Goal: Information Seeking & Learning: Learn about a topic

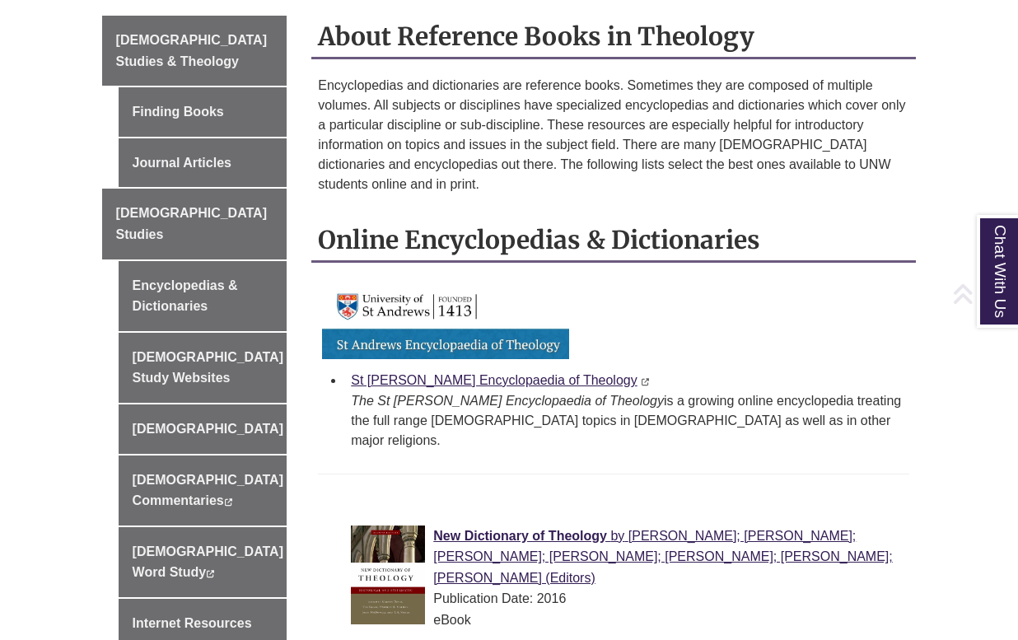
scroll to position [532, 0]
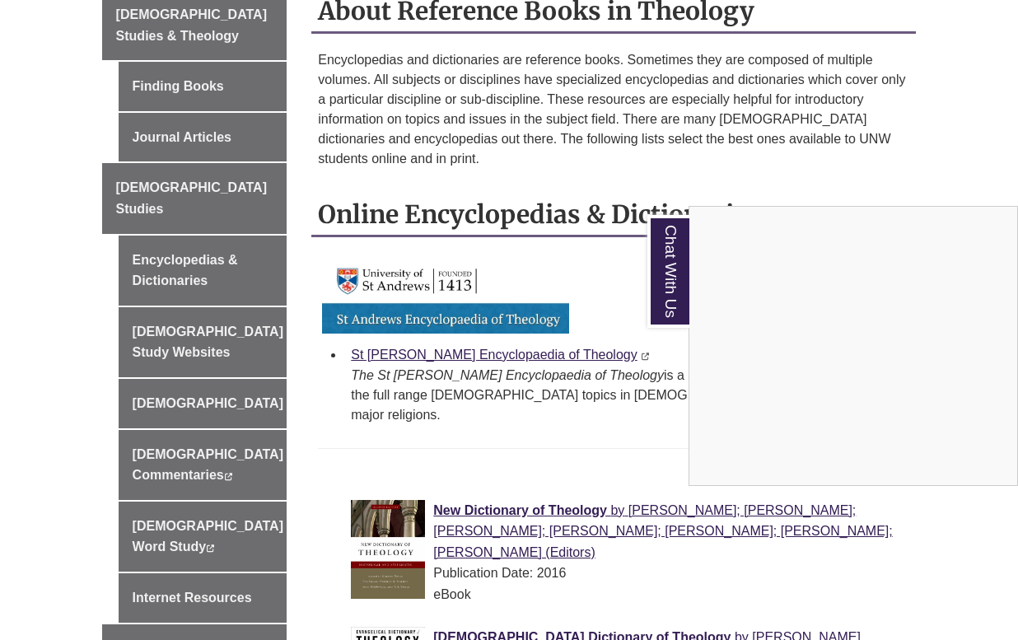
click at [606, 234] on div "Chat With Us" at bounding box center [509, 320] width 1018 height 640
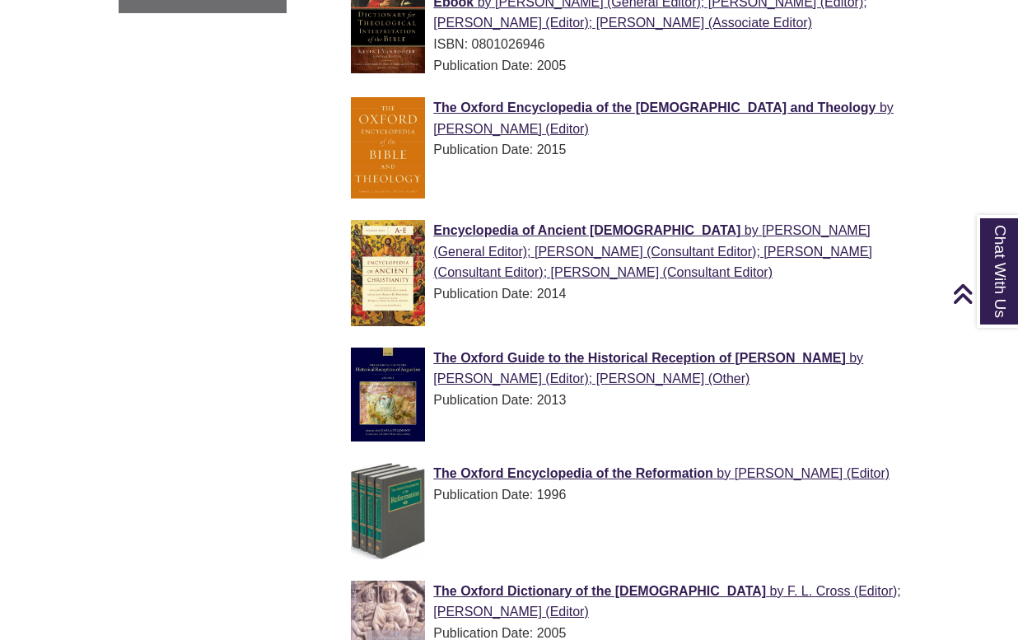
scroll to position [1528, 0]
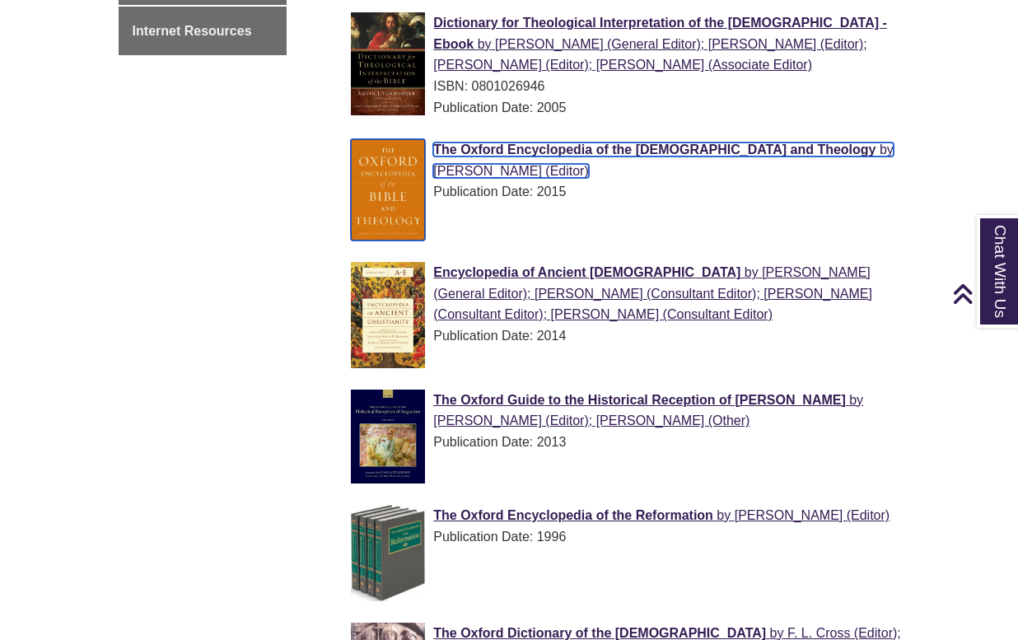
click at [488, 143] on span "The Oxford Encyclopedia of the [DEMOGRAPHIC_DATA] and Theology" at bounding box center [654, 150] width 442 height 14
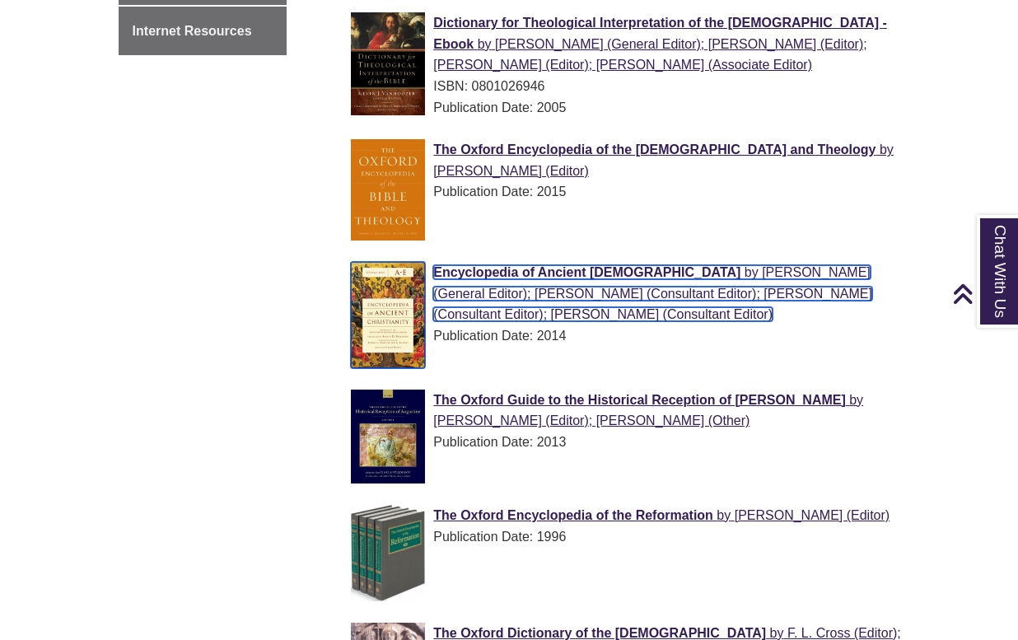
click at [494, 265] on span "Encyclopedia of Ancient [DEMOGRAPHIC_DATA]" at bounding box center [586, 272] width 307 height 14
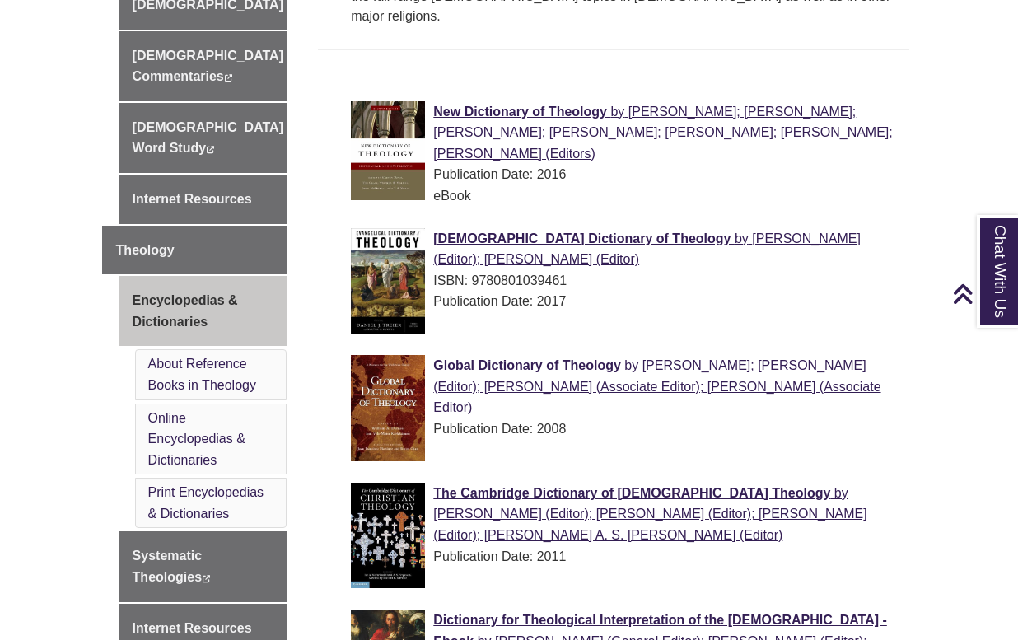
scroll to position [920, 0]
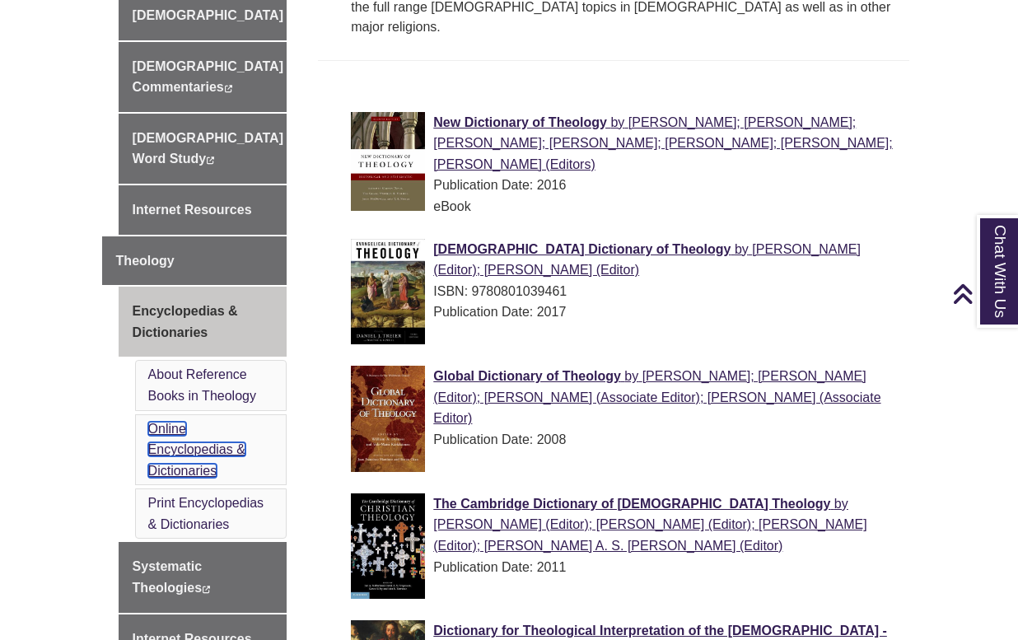
click at [182, 422] on link "Online Encyclopedias & Dictionaries" at bounding box center [196, 450] width 97 height 56
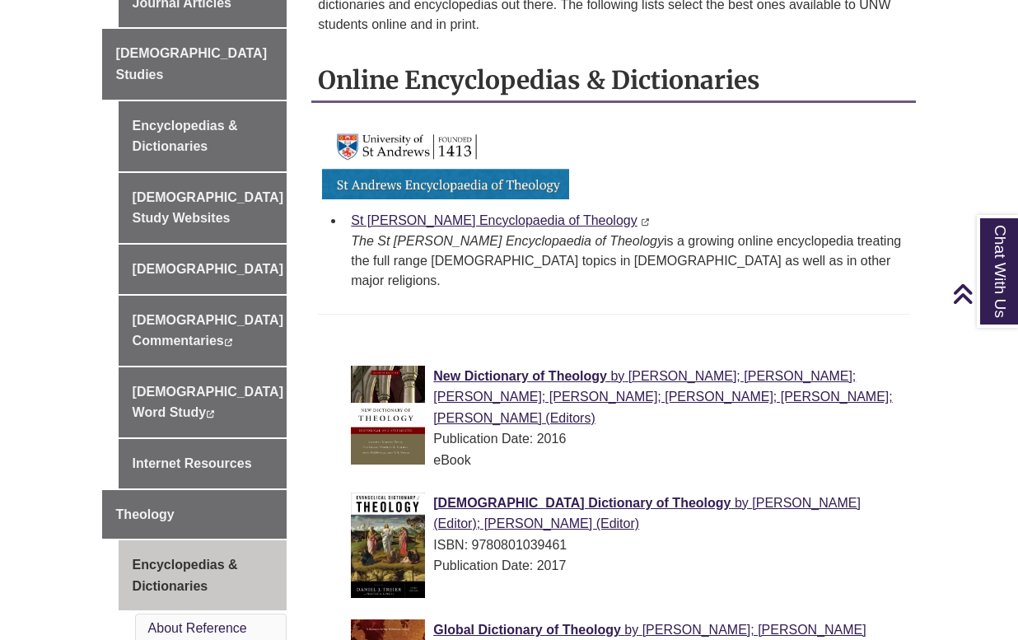
click at [589, 512] on div "Evangelical Dictionary of Theology by Daniel J. Treier (Editor); Walter A. Elwe…" at bounding box center [627, 550] width 552 height 115
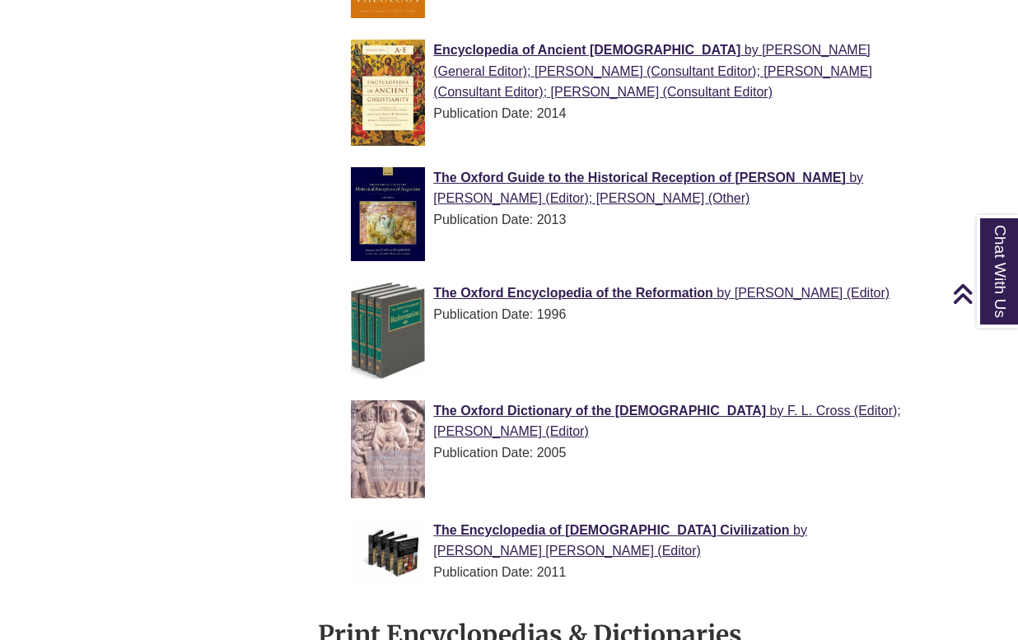
scroll to position [1792, 0]
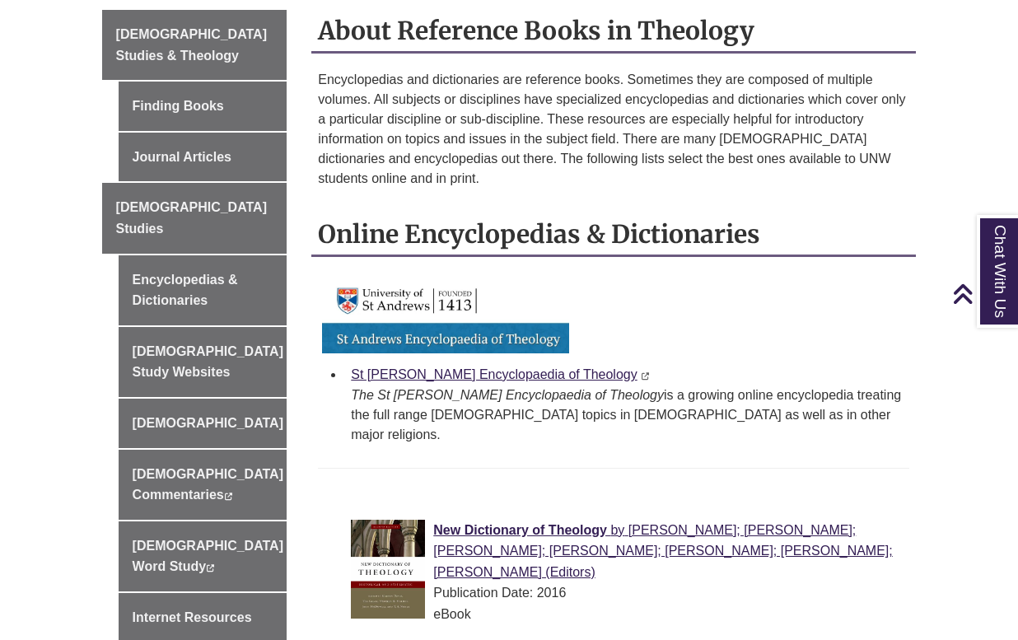
scroll to position [587, 0]
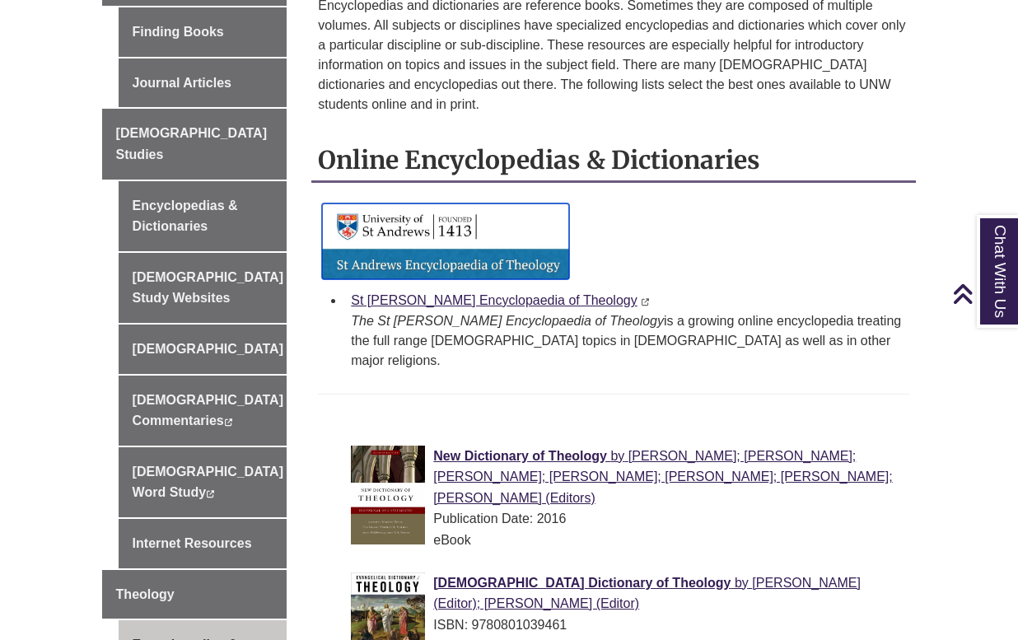
click at [435, 208] on img at bounding box center [445, 241] width 247 height 76
